Goal: Navigation & Orientation: Understand site structure

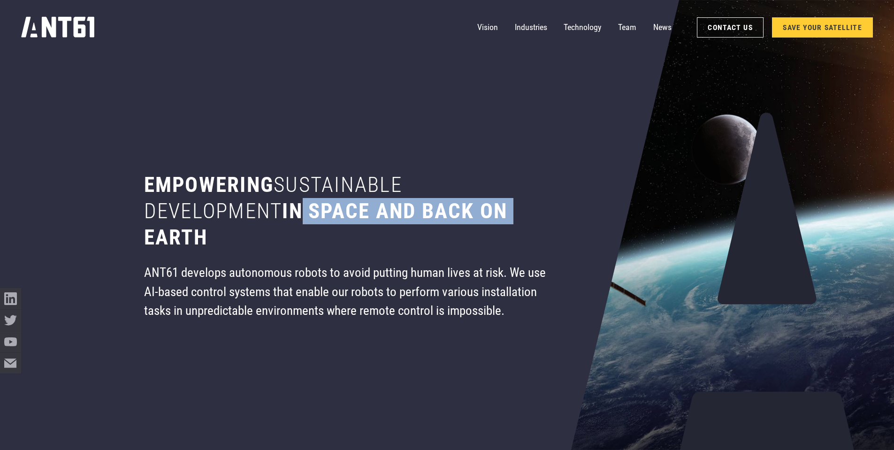
drag, startPoint x: 292, startPoint y: 204, endPoint x: 518, endPoint y: 215, distance: 226.4
click at [518, 215] on h1 "Empowering sustainable development in space and back on earth" at bounding box center [347, 211] width 406 height 79
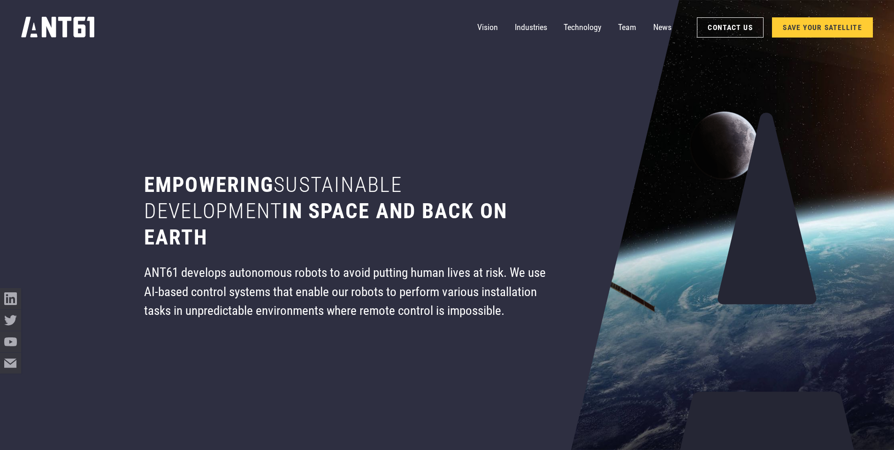
click at [318, 267] on div "ANT61 develops autonomous robots to avoid putting human lives at risk. We use A…" at bounding box center [347, 291] width 406 height 57
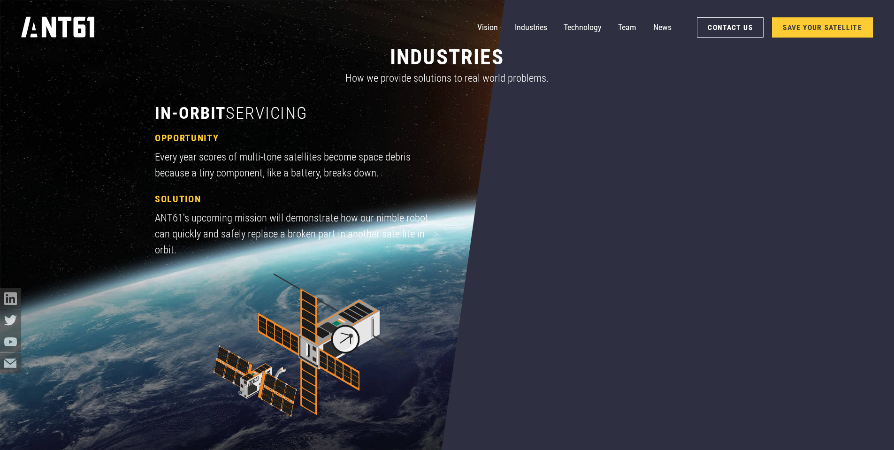
scroll to position [844, 0]
click at [489, 27] on link "Vision" at bounding box center [487, 27] width 21 height 21
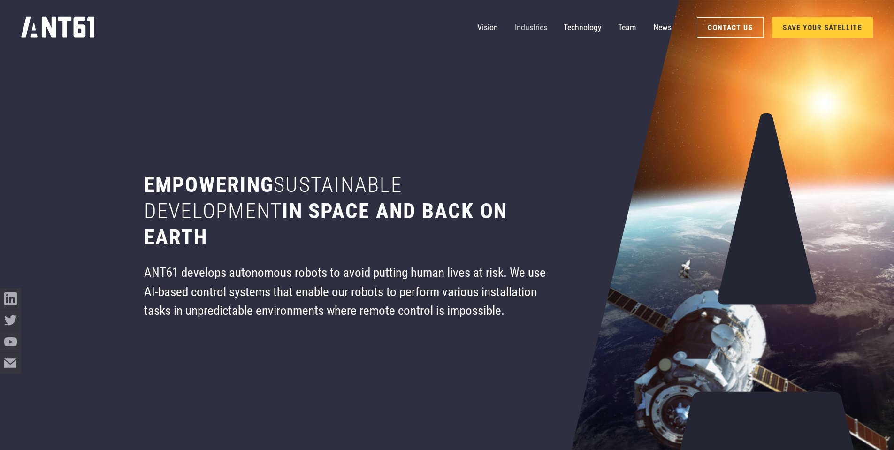
click at [530, 30] on link "Industries" at bounding box center [531, 27] width 32 height 21
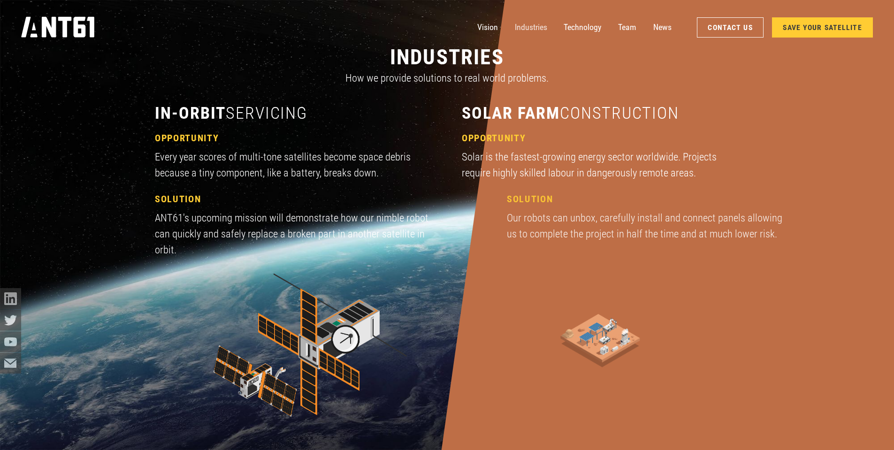
scroll to position [1348, 0]
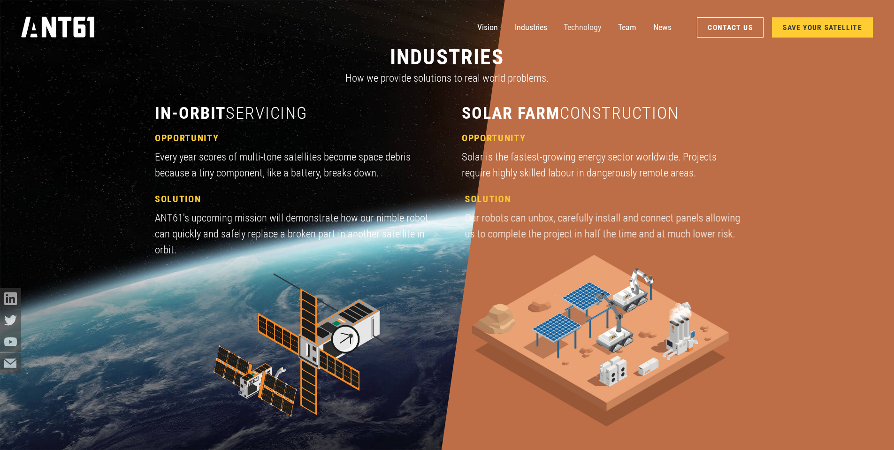
click at [589, 33] on link "Technology" at bounding box center [582, 27] width 38 height 21
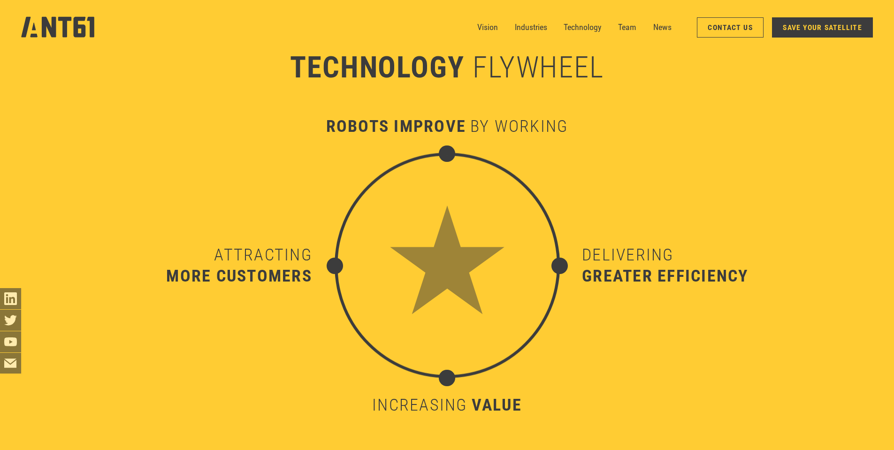
scroll to position [4725, 0]
click at [628, 30] on link "Team" at bounding box center [627, 27] width 18 height 21
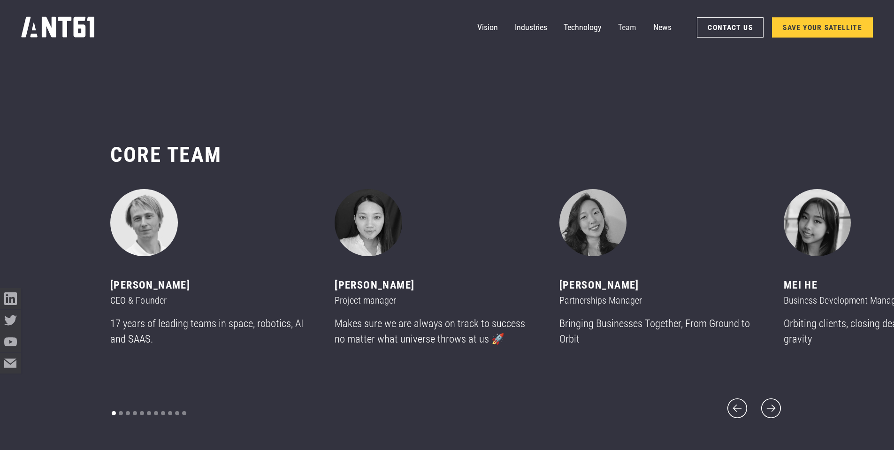
scroll to position [5343, 0]
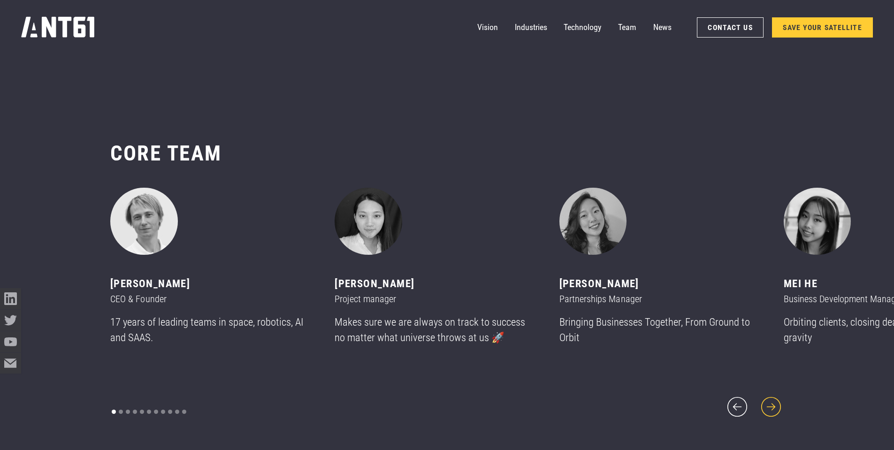
click at [772, 401] on icon "next slide" at bounding box center [770, 406] width 25 height 25
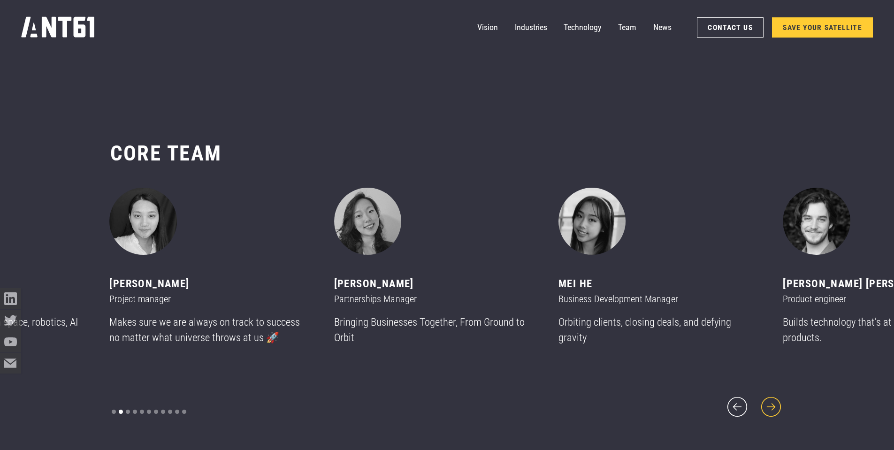
click at [772, 401] on icon "next slide" at bounding box center [770, 406] width 25 height 25
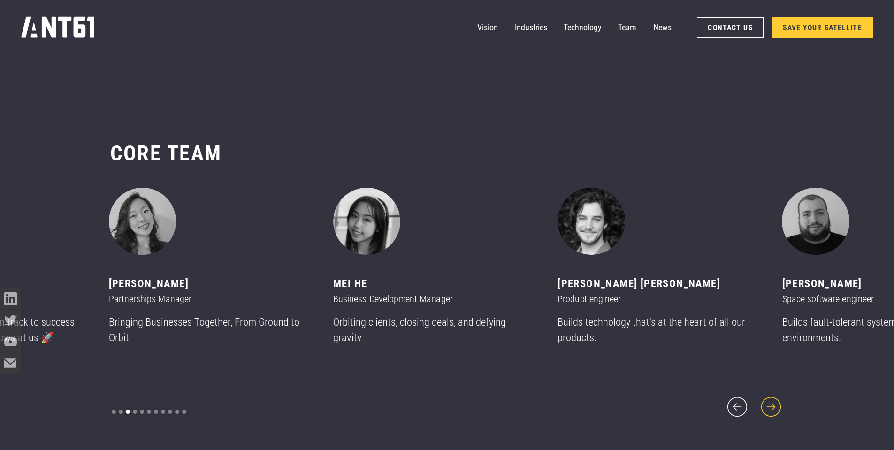
click at [772, 401] on icon "next slide" at bounding box center [770, 406] width 25 height 25
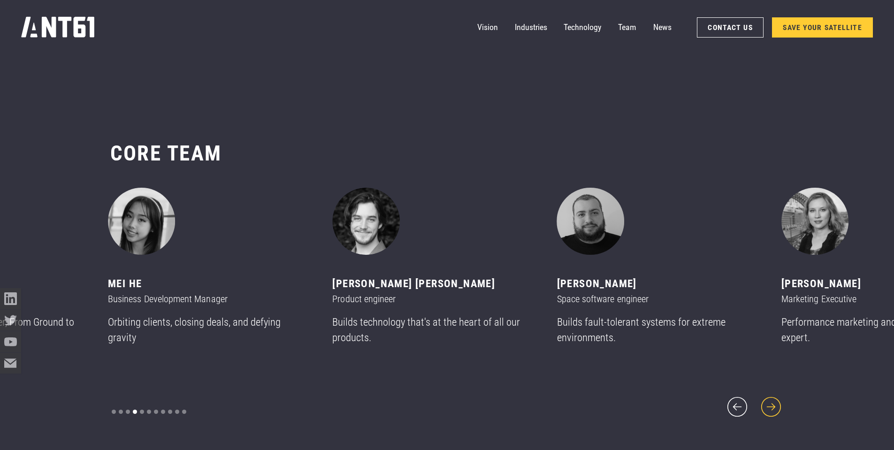
click at [772, 401] on icon "next slide" at bounding box center [770, 406] width 25 height 25
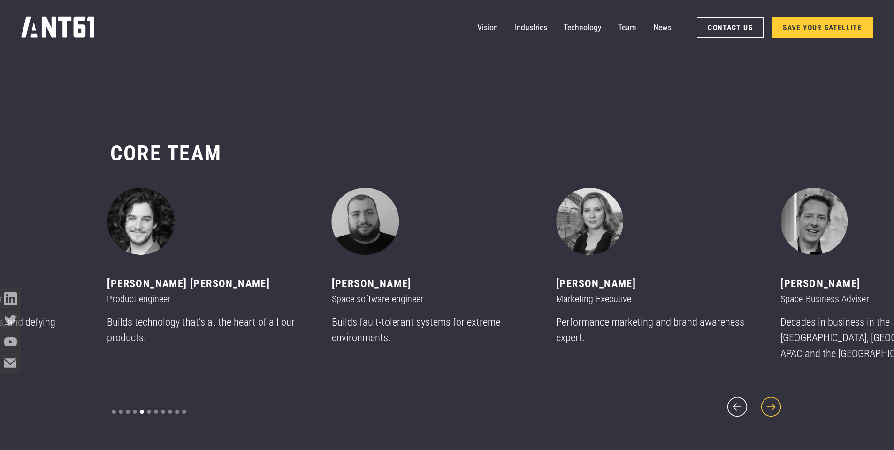
click at [772, 401] on icon "next slide" at bounding box center [770, 406] width 25 height 25
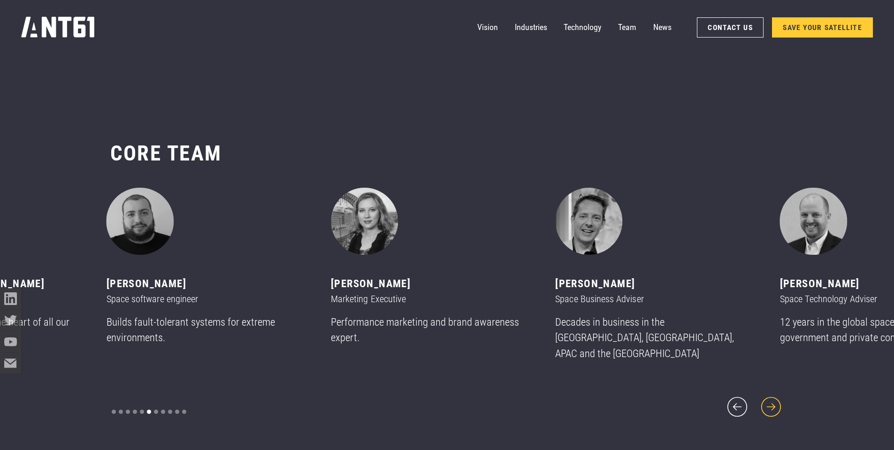
click at [772, 401] on icon "next slide" at bounding box center [770, 406] width 25 height 25
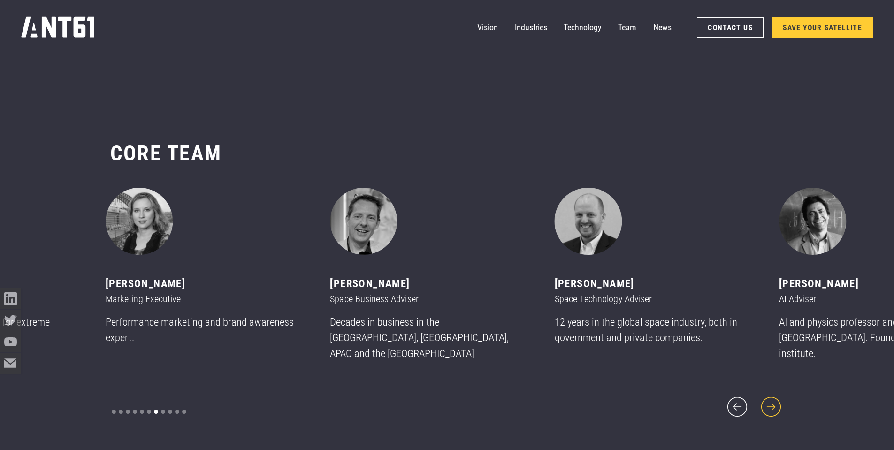
click at [772, 401] on icon "next slide" at bounding box center [770, 406] width 25 height 25
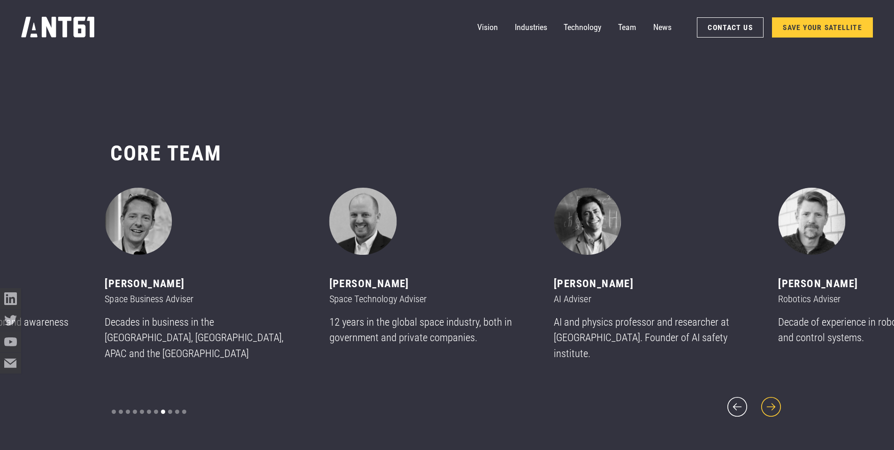
click at [772, 401] on icon "next slide" at bounding box center [770, 406] width 25 height 25
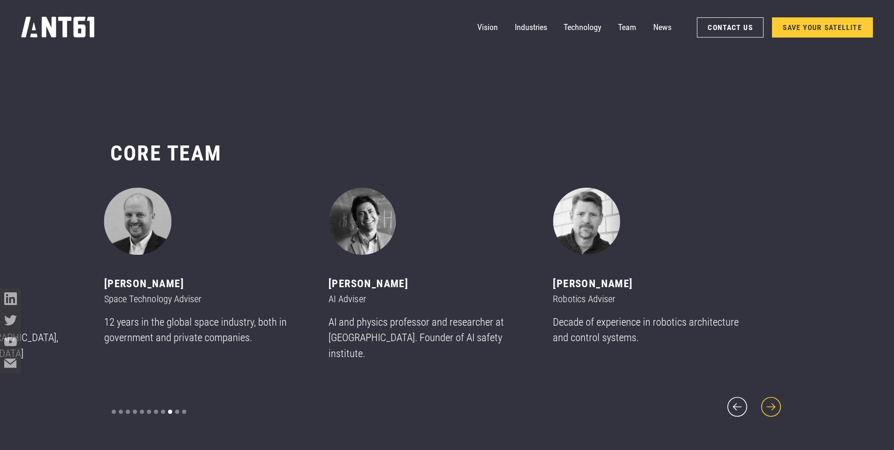
click at [772, 401] on icon "next slide" at bounding box center [770, 406] width 25 height 25
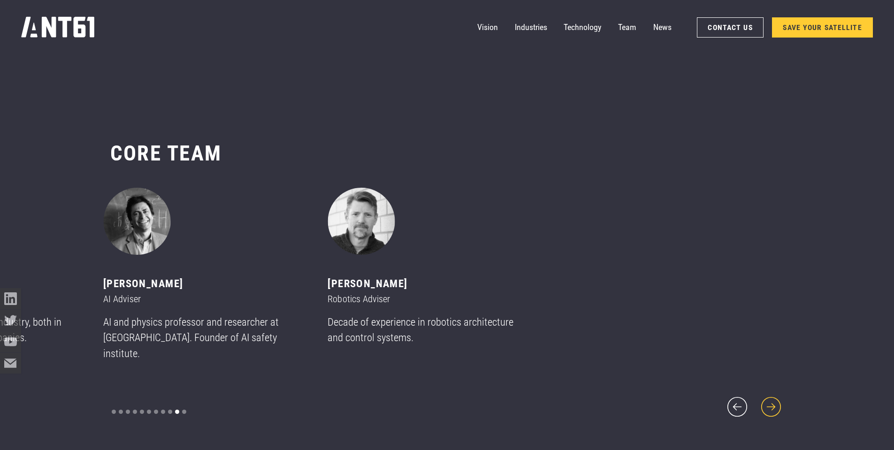
click at [772, 401] on icon "next slide" at bounding box center [770, 406] width 25 height 25
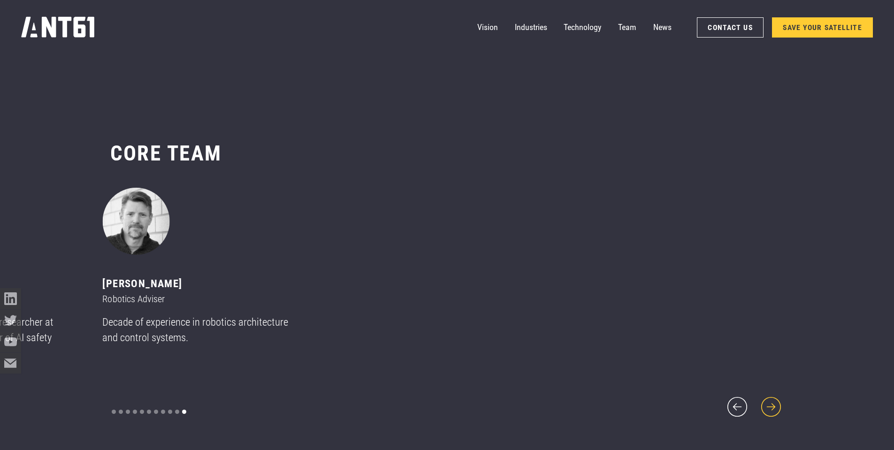
click at [772, 401] on icon "next slide" at bounding box center [770, 406] width 25 height 25
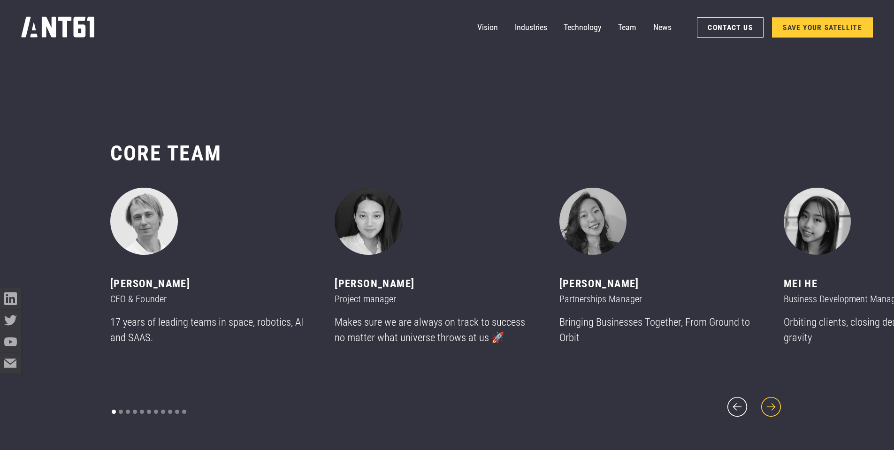
click at [772, 401] on icon "next slide" at bounding box center [770, 406] width 25 height 25
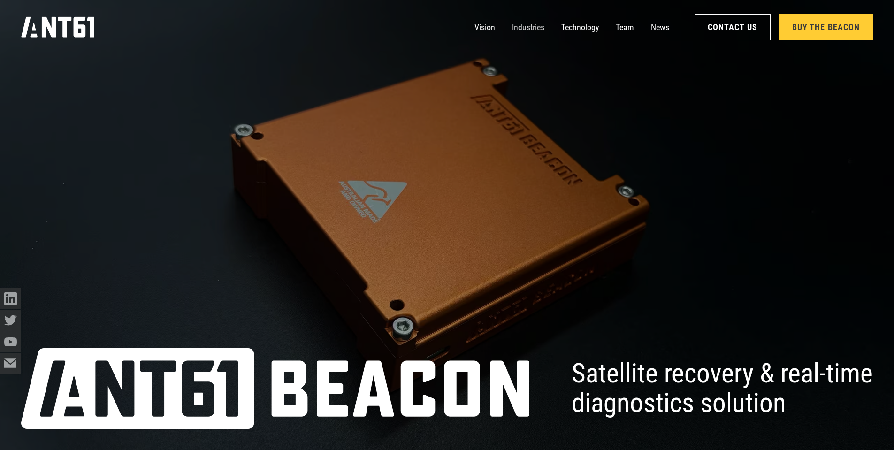
click at [541, 29] on link "Industries" at bounding box center [528, 27] width 32 height 21
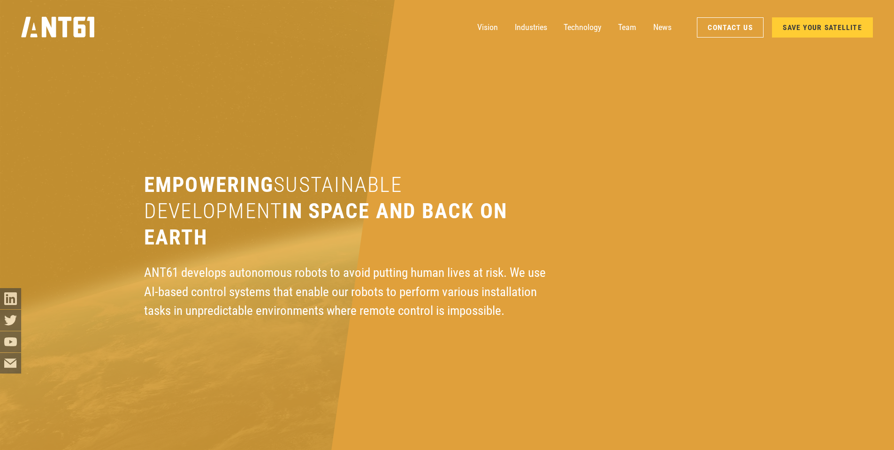
scroll to position [1403, 0]
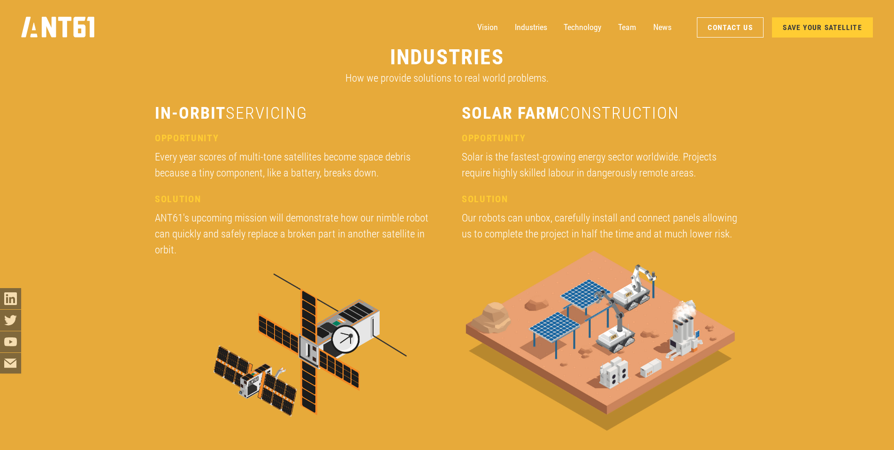
click at [195, 175] on div "Every year scores of multi-tone satellites become space debris because a tiny c…" at bounding box center [293, 164] width 277 height 31
click at [212, 202] on h4 "solution" at bounding box center [293, 199] width 277 height 12
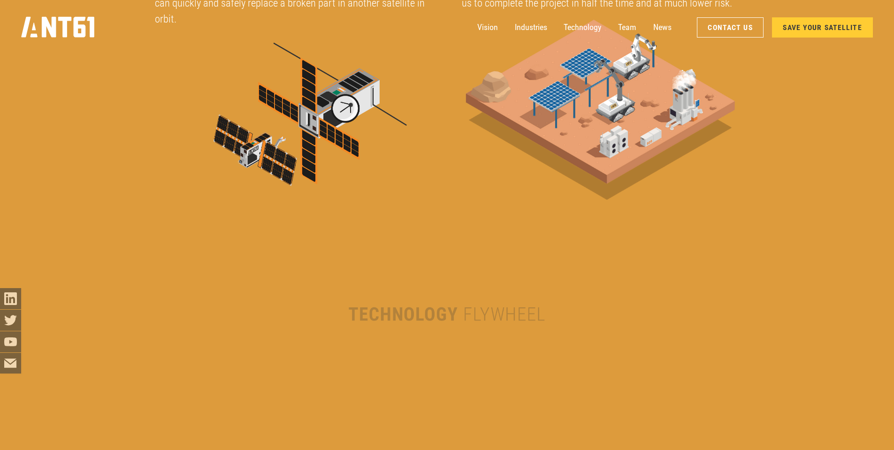
scroll to position [2191, 0]
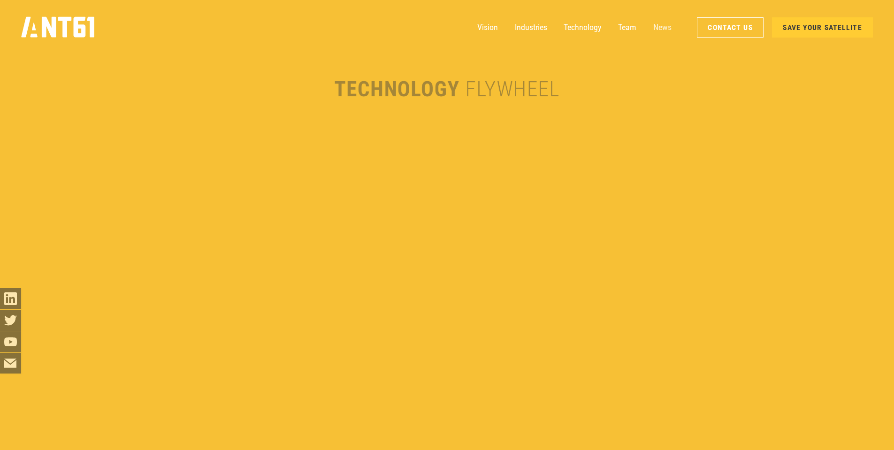
click at [664, 29] on link "News" at bounding box center [662, 27] width 18 height 21
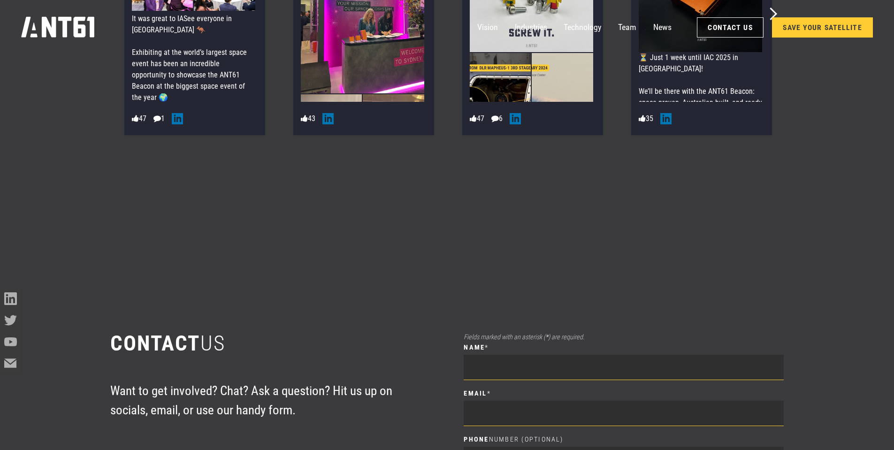
scroll to position [6130, 0]
